Goal: Information Seeking & Learning: Learn about a topic

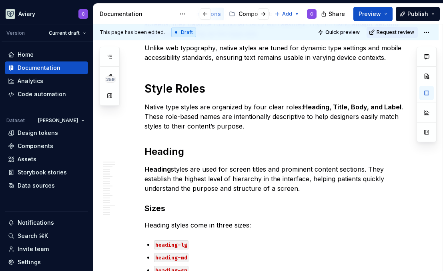
scroll to position [189, 0]
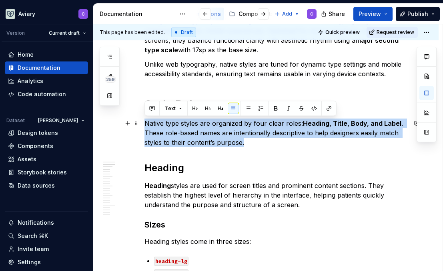
drag, startPoint x: 250, startPoint y: 145, endPoint x: 141, endPoint y: 120, distance: 112.1
copy p "Native type styles are organized by four clear roles: Heading, Title, Body, and…"
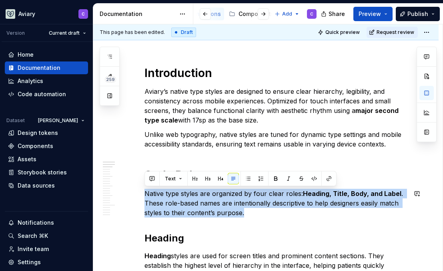
scroll to position [120, 0]
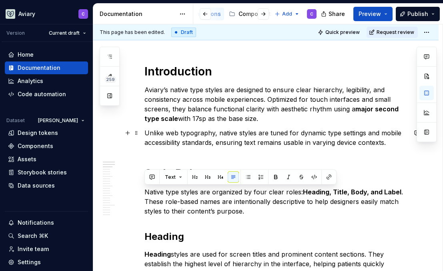
click at [187, 137] on p "Unlike web typography, native styles are tuned for dynamic type settings and mo…" at bounding box center [275, 137] width 262 height 19
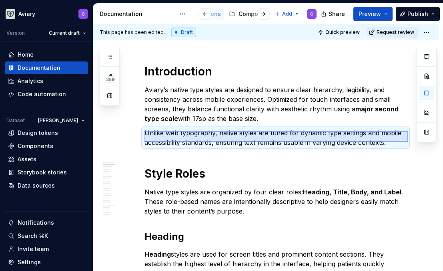
drag, startPoint x: 144, startPoint y: 132, endPoint x: 404, endPoint y: 142, distance: 260.9
click at [406, 142] on div "This page has been edited. Draft Quick preview Request review Native Native typ…" at bounding box center [267, 147] width 349 height 247
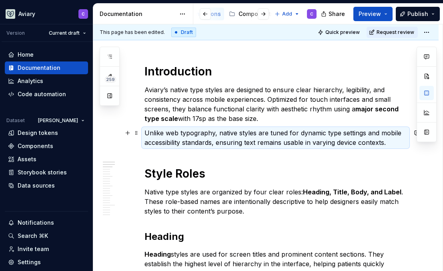
click at [387, 141] on p "Unlike web typography, native styles are tuned for dynamic type settings and mo…" at bounding box center [275, 137] width 262 height 19
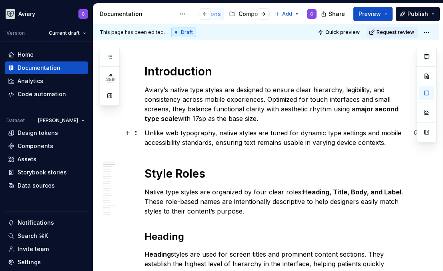
click at [387, 141] on p "Unlike web typography, native styles are tuned for dynamic type settings and mo…" at bounding box center [275, 137] width 262 height 19
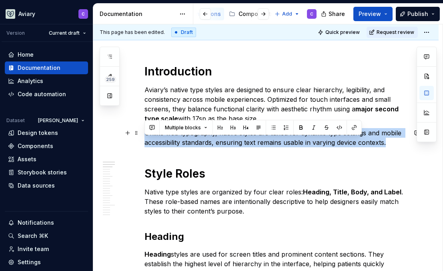
click at [387, 141] on p "Unlike web typography, native styles are tuned for dynamic type settings and mo…" at bounding box center [275, 137] width 262 height 19
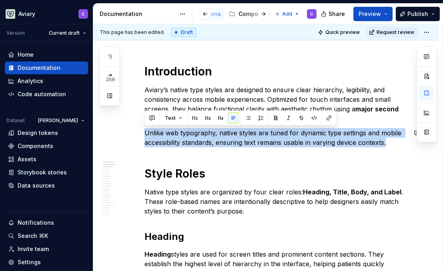
copy p "Unlike web typography, native styles are tuned for dynamic type settings and mo…"
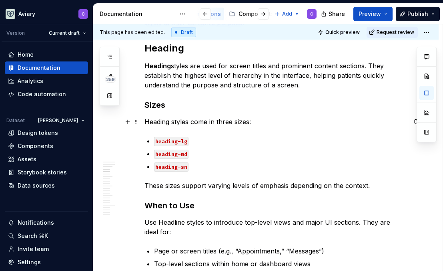
scroll to position [309, 0]
click at [227, 150] on p "heading-md" at bounding box center [280, 155] width 252 height 10
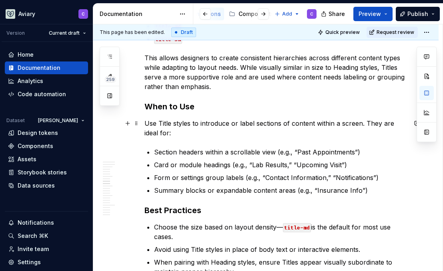
scroll to position [1080, 0]
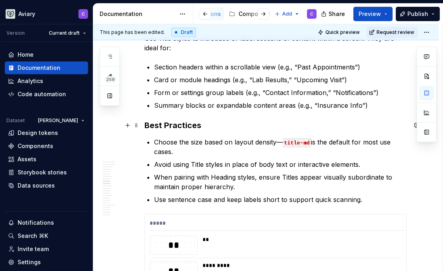
type textarea "*"
